Goal: Check status

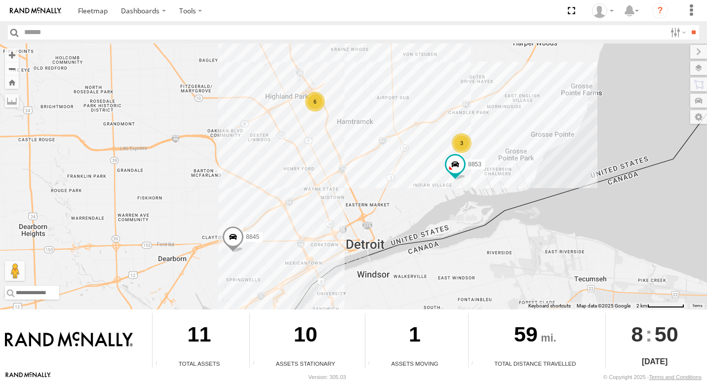
click at [463, 142] on div "3" at bounding box center [462, 143] width 20 height 20
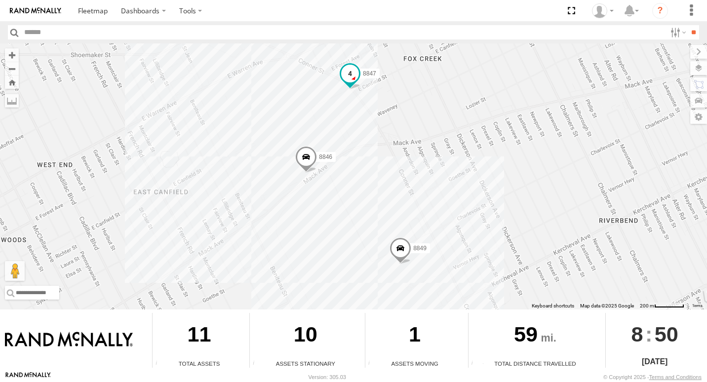
click at [344, 79] on span at bounding box center [350, 73] width 18 height 18
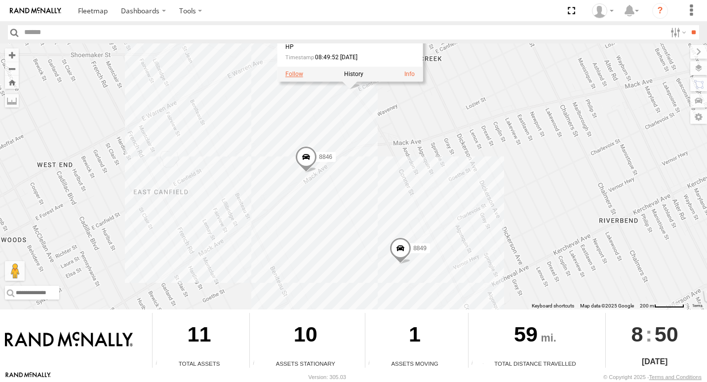
click at [299, 77] on label at bounding box center [294, 74] width 18 height 7
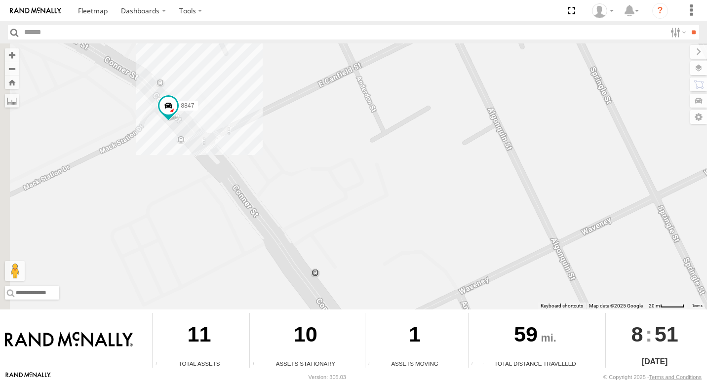
drag, startPoint x: 210, startPoint y: 134, endPoint x: 394, endPoint y: 119, distance: 184.4
click at [392, 119] on div "8847" at bounding box center [353, 176] width 707 height 266
